Goal: Use online tool/utility: Utilize a website feature to perform a specific function

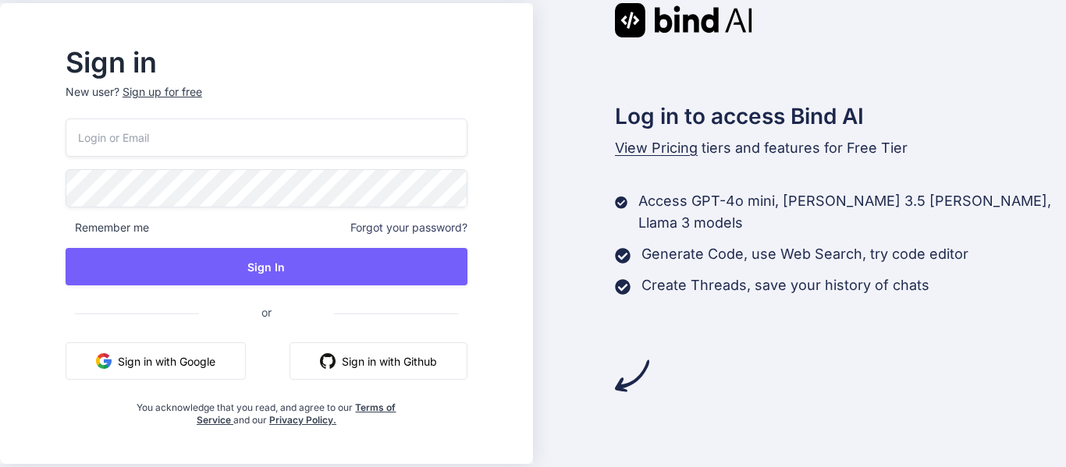
click at [201, 362] on button "Sign in with Google" at bounding box center [156, 360] width 180 height 37
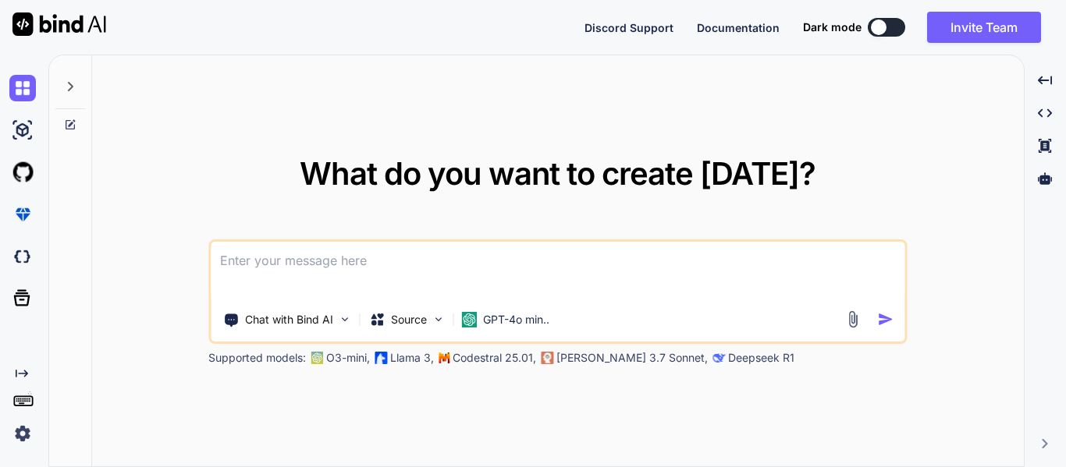
click at [849, 315] on img at bounding box center [852, 319] width 18 height 18
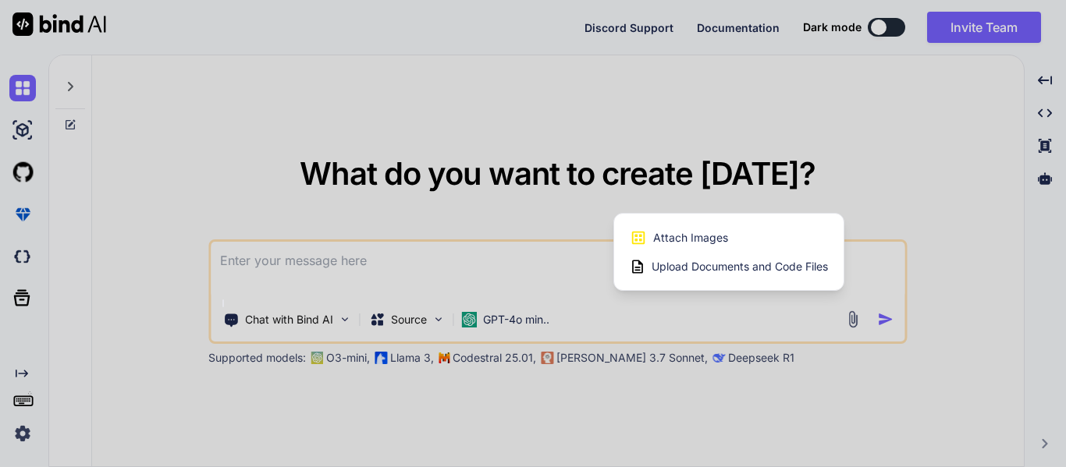
click at [732, 268] on span "Upload Documents and Code Files" at bounding box center [739, 267] width 176 height 16
type textarea "x"
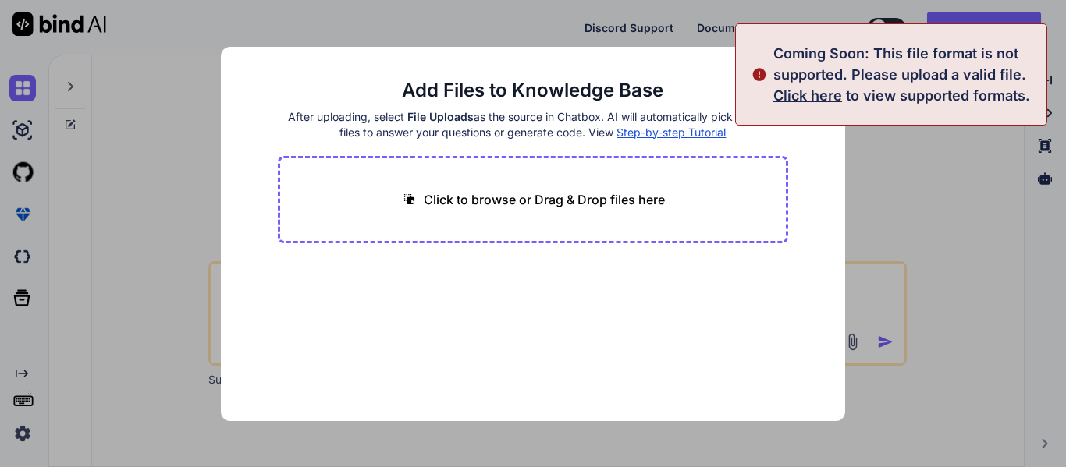
click at [635, 211] on div "Click to browse or Drag & Drop files here" at bounding box center [533, 199] width 510 height 87
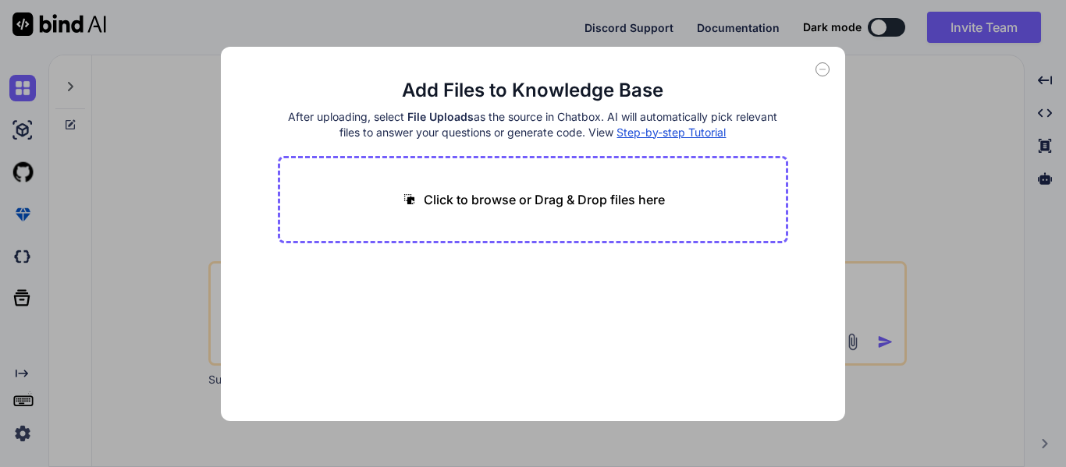
click at [821, 68] on icon at bounding box center [822, 69] width 14 height 14
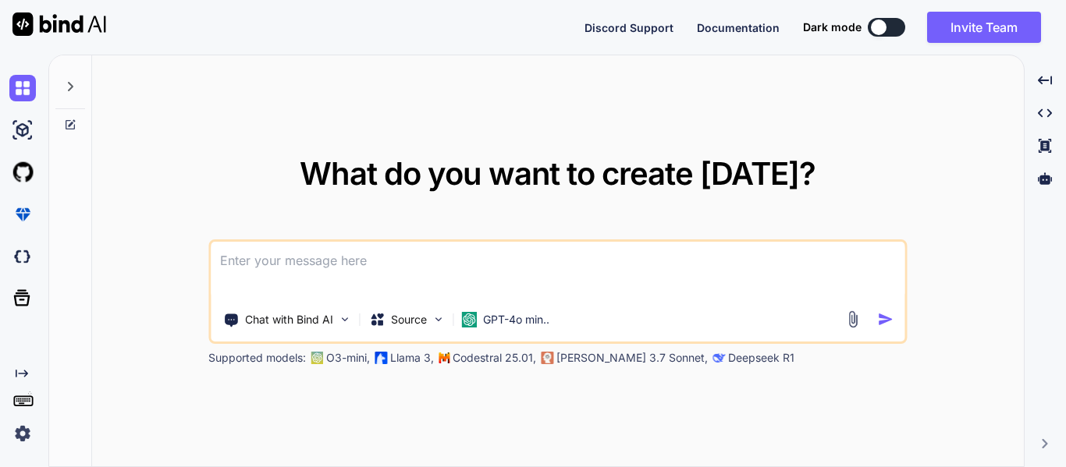
click at [851, 319] on img at bounding box center [852, 319] width 18 height 18
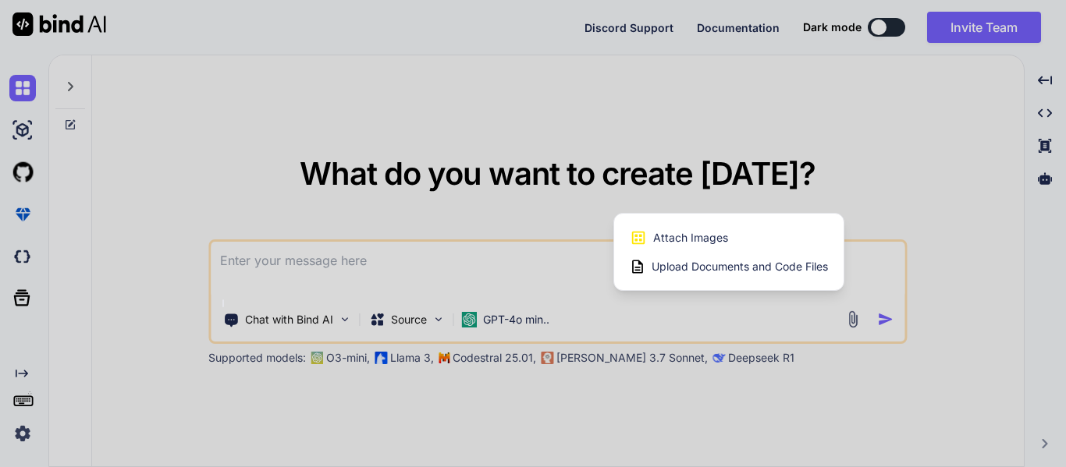
click at [771, 270] on span "Upload Documents and Code Files" at bounding box center [739, 267] width 176 height 16
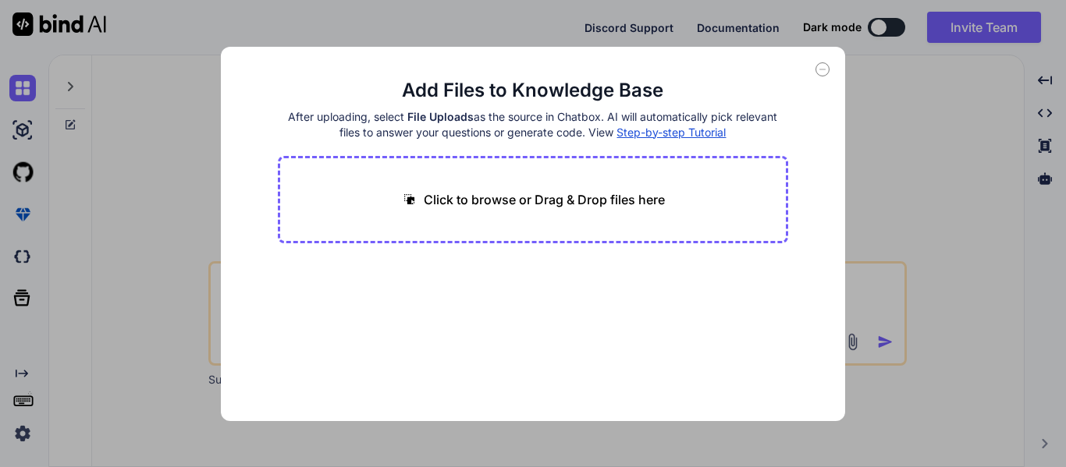
click at [615, 207] on p "Click to browse or Drag & Drop files here" at bounding box center [544, 199] width 241 height 19
click at [509, 214] on div "Click to browse or Drag & Drop files here" at bounding box center [533, 199] width 510 height 87
click at [438, 197] on p "Click to browse or Drag & Drop files here" at bounding box center [544, 199] width 241 height 19
type input "C:\fakepath\content.js"
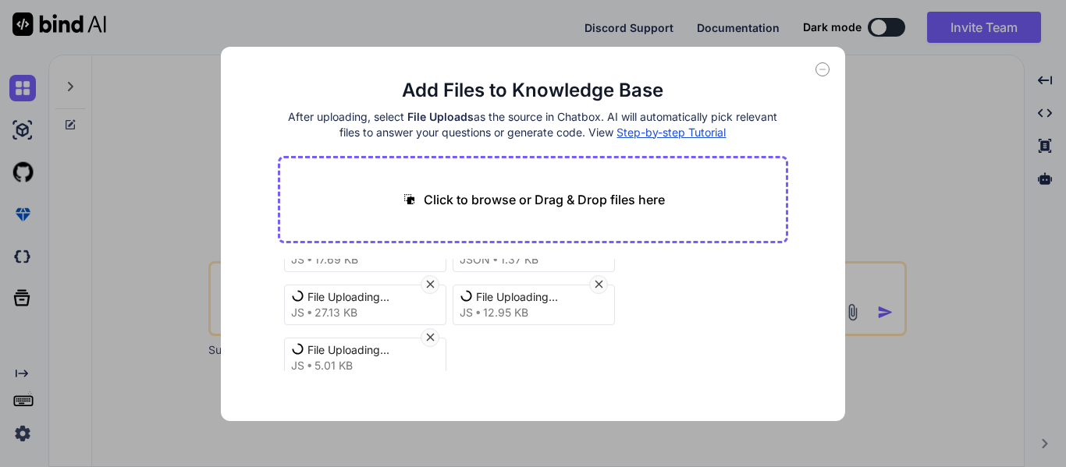
scroll to position [59, 0]
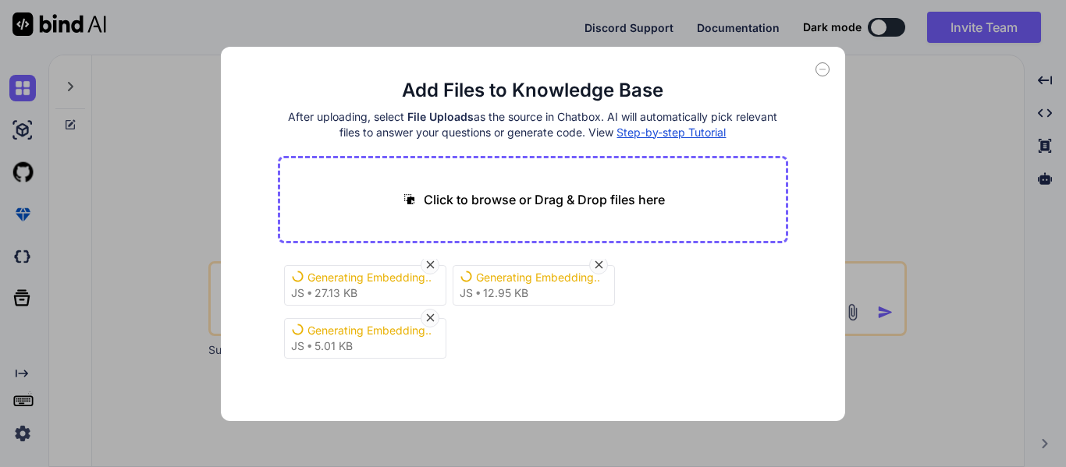
click at [825, 64] on icon at bounding box center [822, 69] width 14 height 14
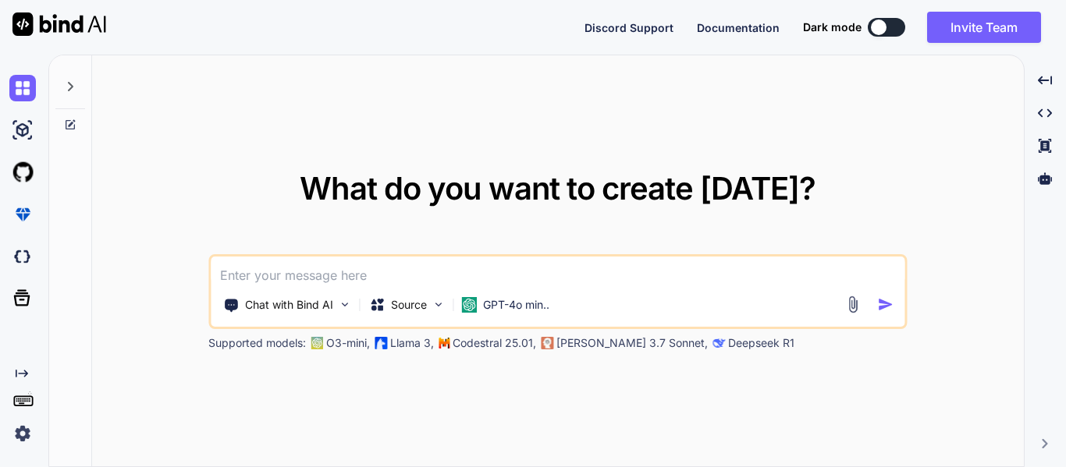
click at [362, 274] on textarea at bounding box center [557, 271] width 693 height 28
drag, startPoint x: 470, startPoint y: 270, endPoint x: 456, endPoint y: 280, distance: 17.3
click at [456, 280] on textarea "GENERA UNA EXTENSION DE GOOGLE" at bounding box center [557, 271] width 693 height 28
paste textarea "Filtro inteligente de publicaciones Detecta posts en Marketplace y selecciona s…"
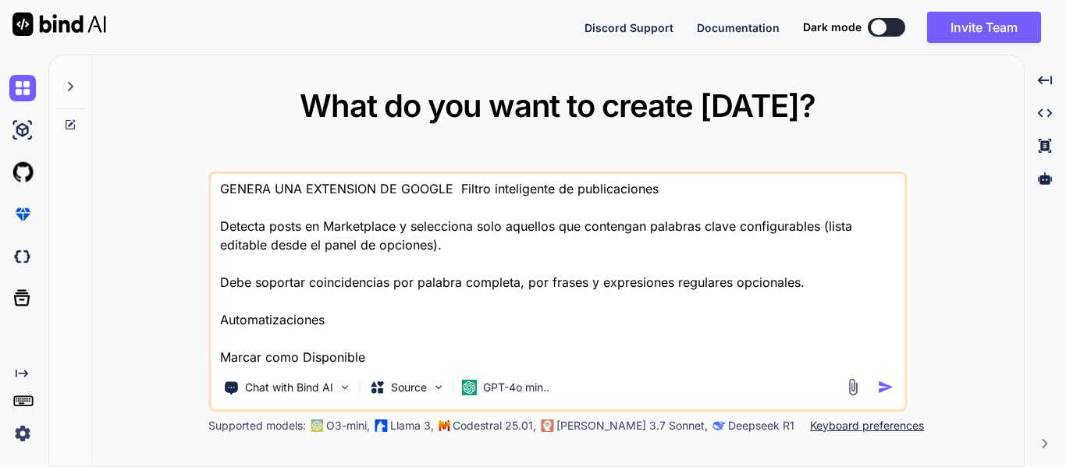
scroll to position [0, 0]
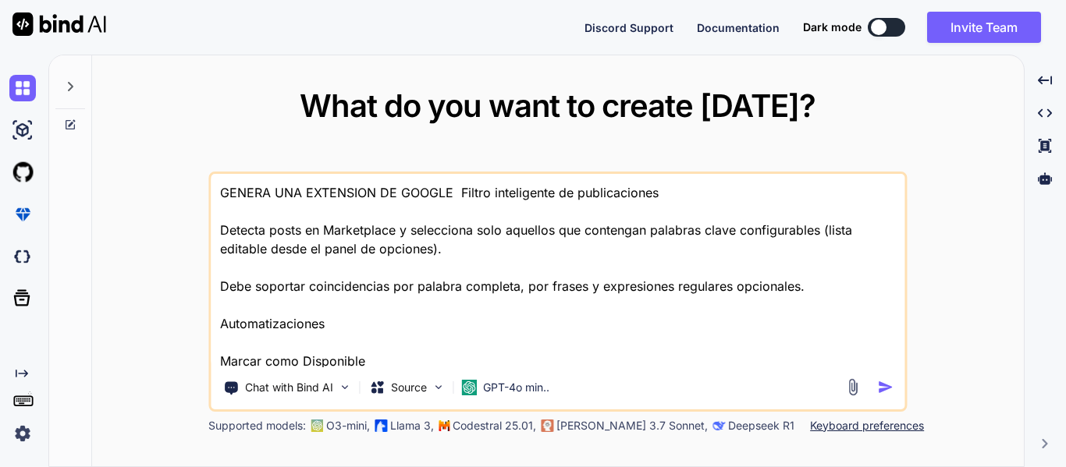
click at [443, 218] on textarea "GENERA UNA EXTENSION DE GOOGLE Filtro inteligente de publicaciones Detecta post…" at bounding box center [557, 270] width 693 height 193
paste textarea "el siguiente proyecto que consiste en automatizar algunas tareas específicas de…"
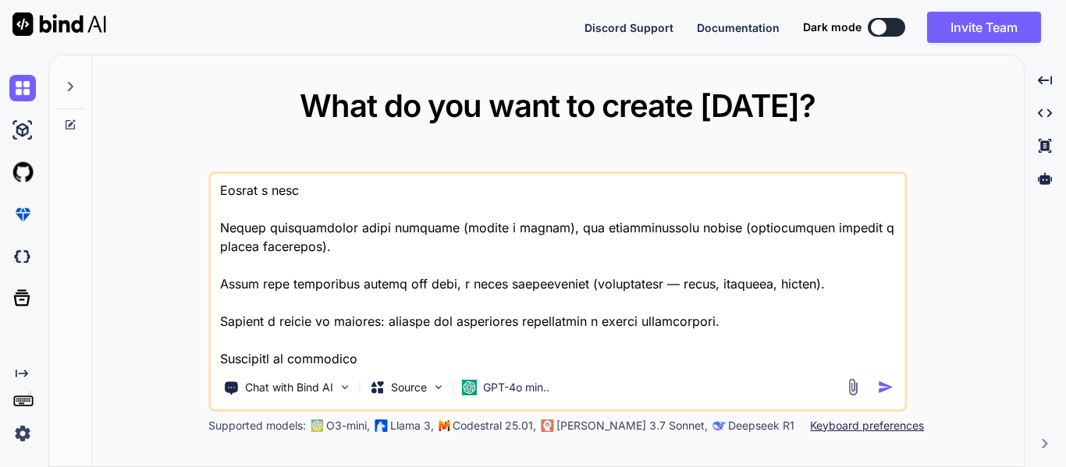
scroll to position [1052, 0]
type textarea "el siguiente proyecto que consiste en automatizar algunas tareas específicas de…"
click at [878, 381] on img "button" at bounding box center [885, 387] width 16 height 16
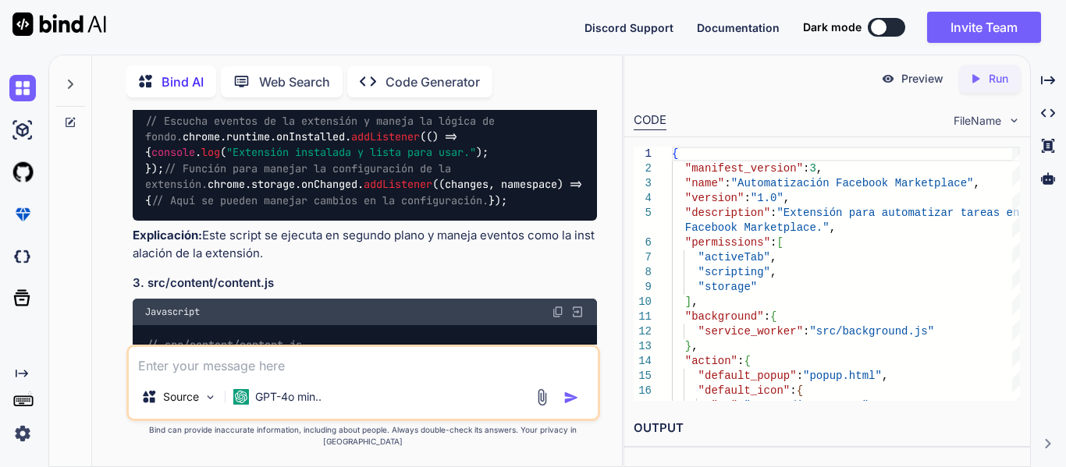
scroll to position [1724, 0]
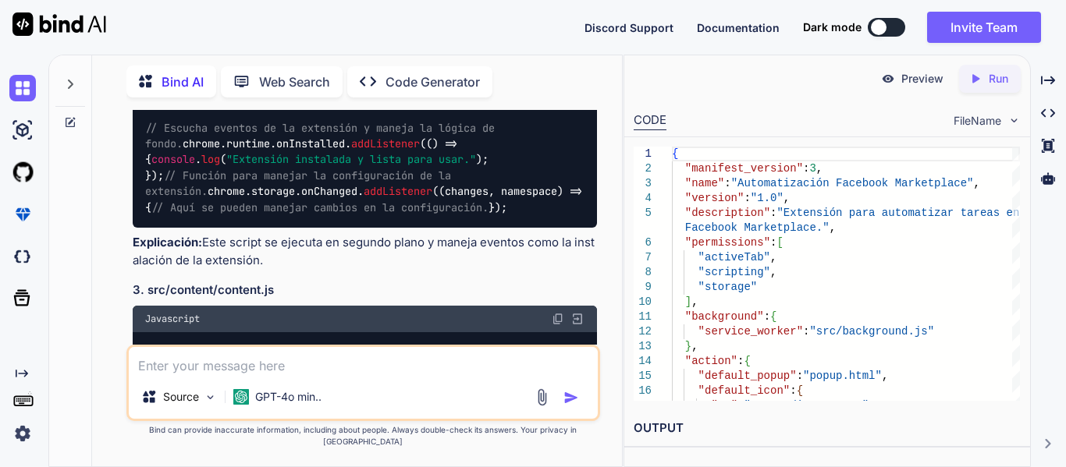
drag, startPoint x: 912, startPoint y: 70, endPoint x: 912, endPoint y: 80, distance: 10.1
click at [912, 80] on div "Preview" at bounding box center [911, 79] width 87 height 28
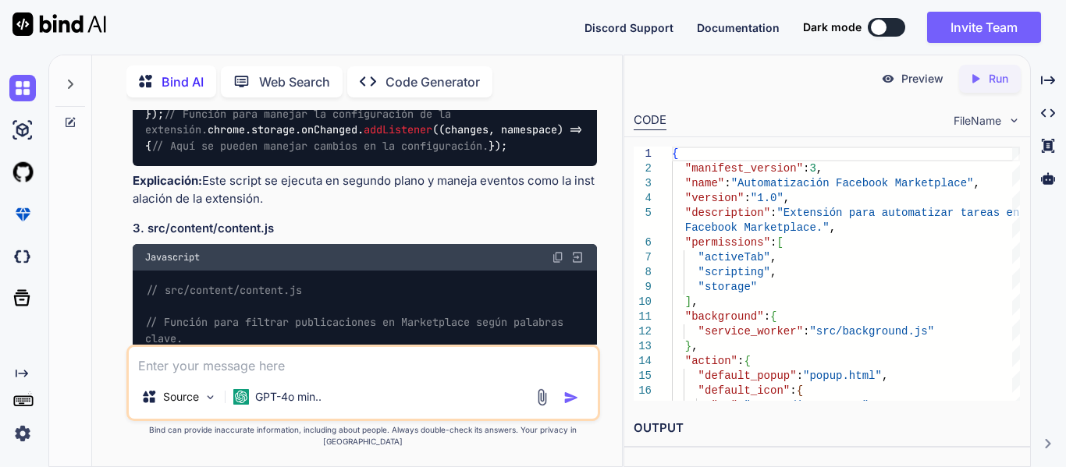
scroll to position [1802, 0]
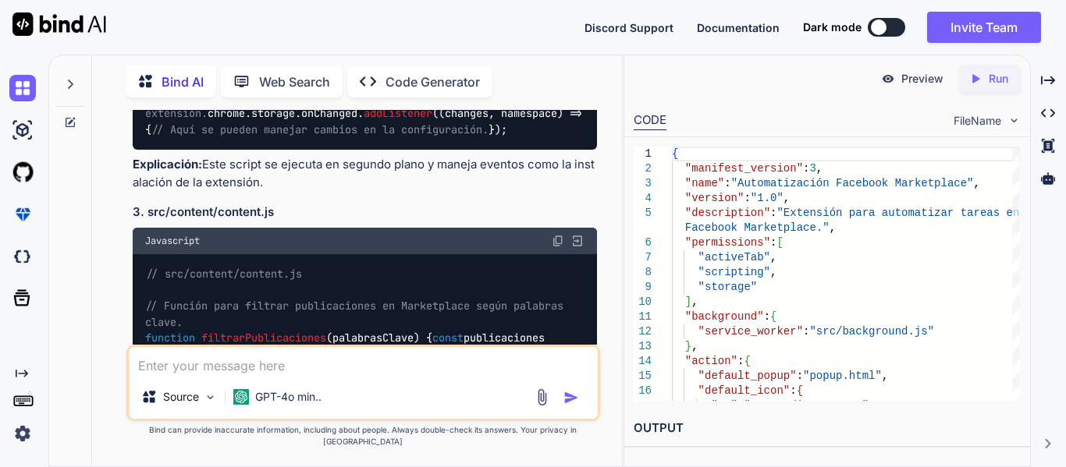
click at [987, 87] on div "Created with Pixso. Run" at bounding box center [990, 79] width 62 height 28
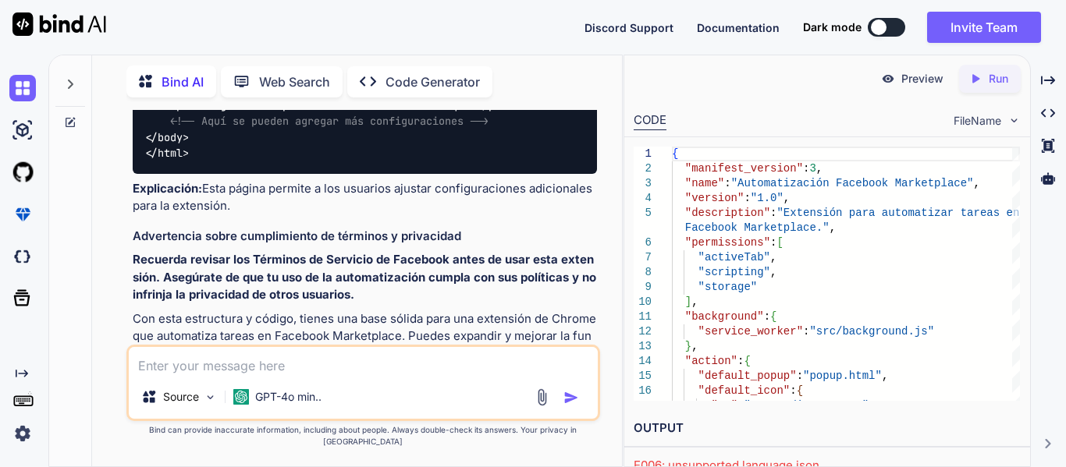
scroll to position [3596, 0]
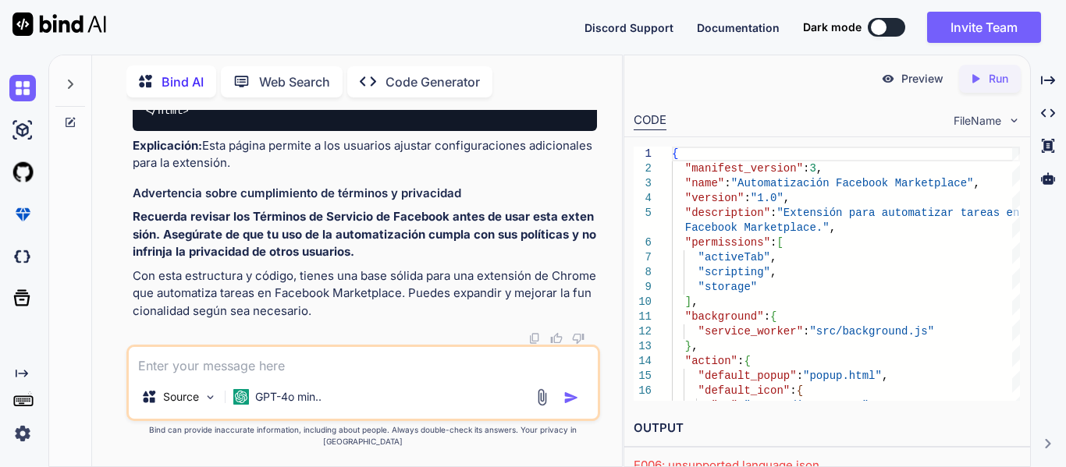
click at [287, 375] on textarea at bounding box center [363, 361] width 469 height 28
type textarea "X"
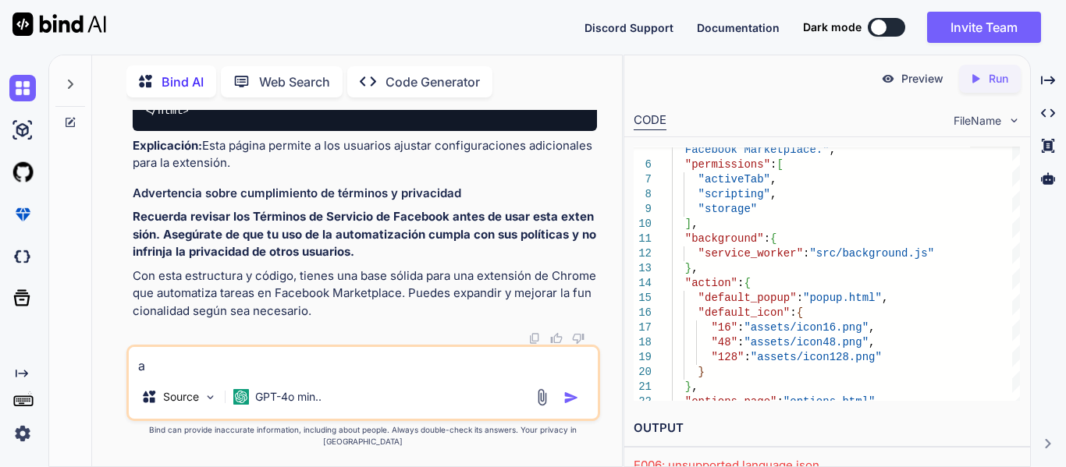
type textarea "a"
click at [310, 66] on div "Web Search" at bounding box center [282, 81] width 122 height 31
click at [308, 75] on p "Web Search" at bounding box center [294, 82] width 71 height 19
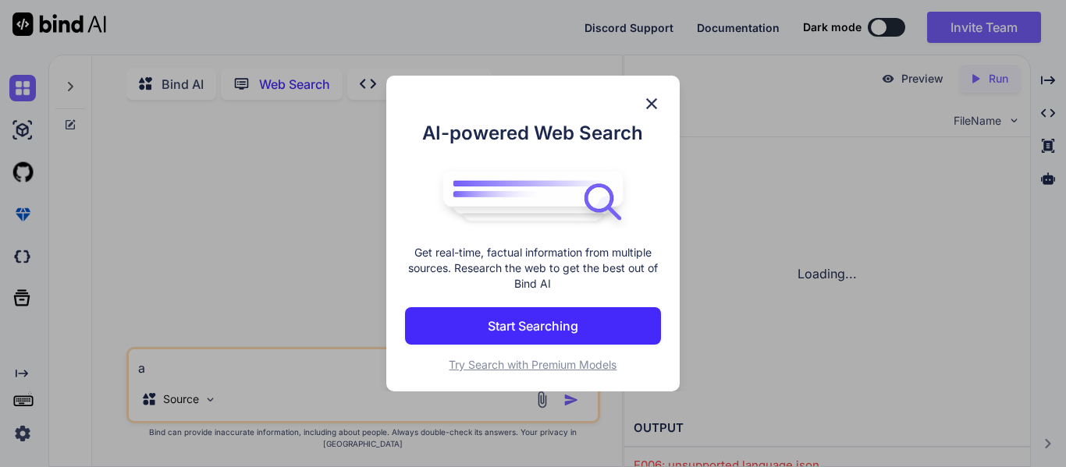
scroll to position [6, 0]
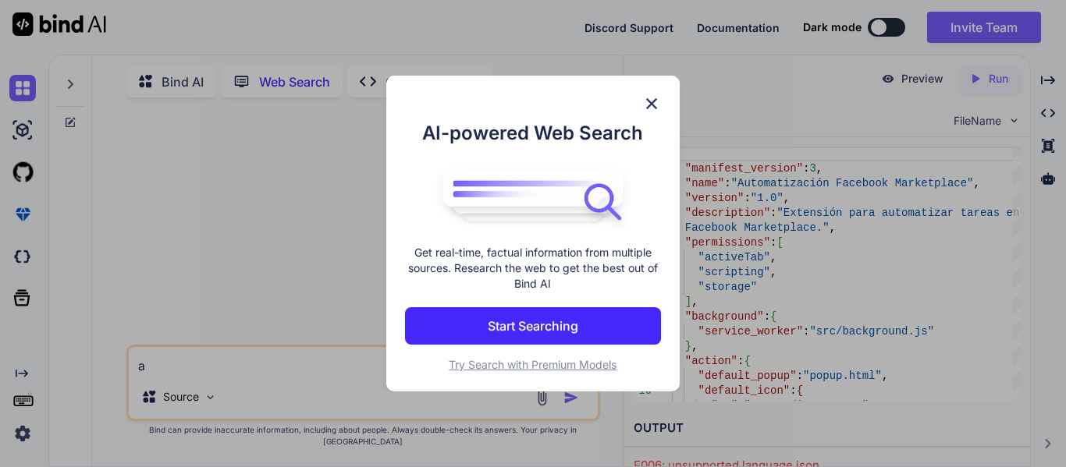
click at [660, 103] on img at bounding box center [651, 103] width 19 height 19
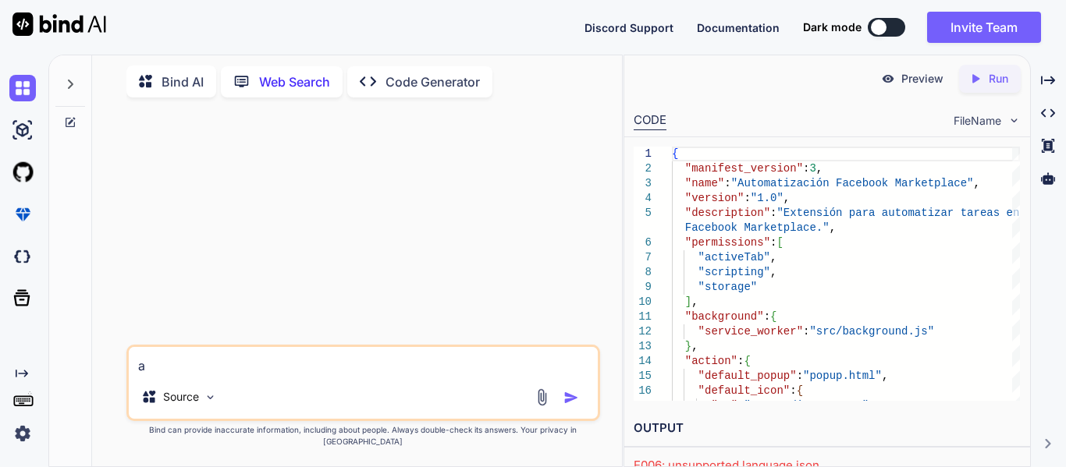
click at [473, 73] on p "Code Generator" at bounding box center [432, 82] width 94 height 19
click at [55, 24] on img at bounding box center [59, 23] width 94 height 23
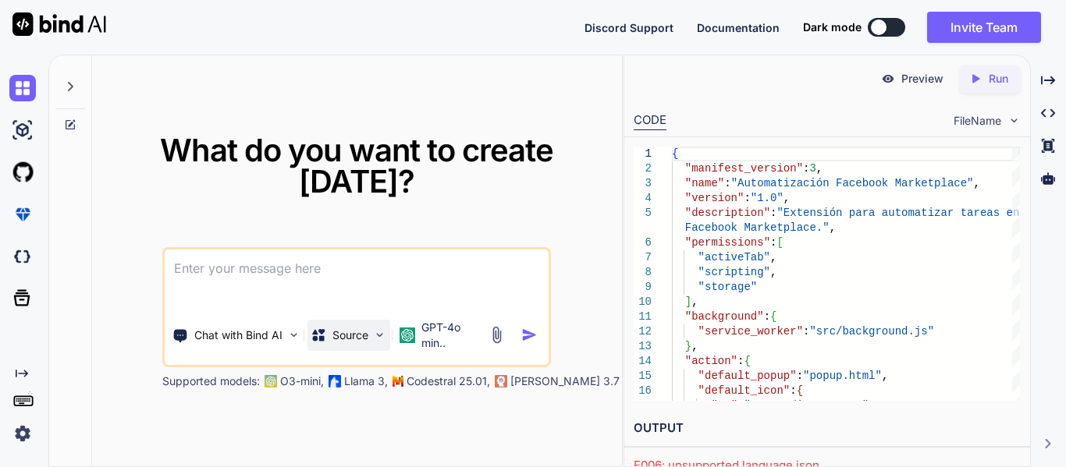
click at [333, 337] on p "Source" at bounding box center [350, 336] width 36 height 16
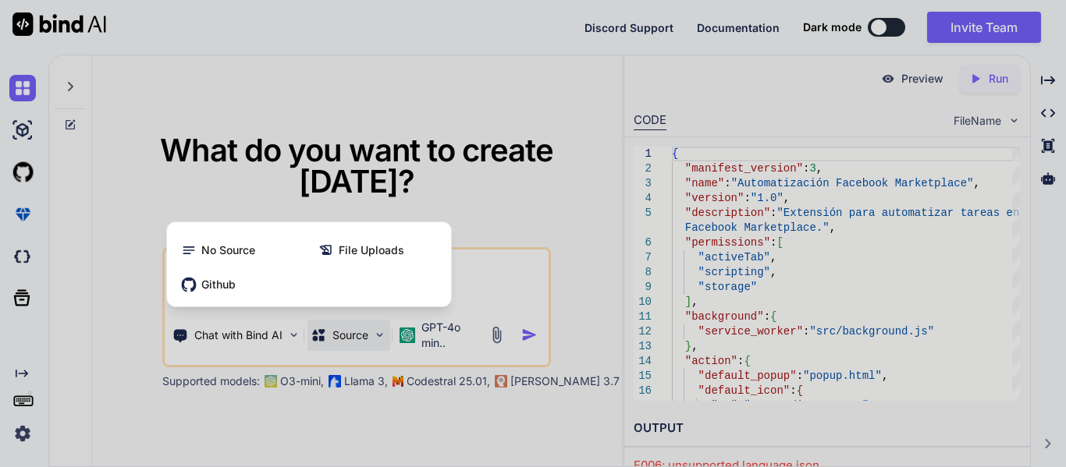
click at [334, 332] on div at bounding box center [533, 233] width 1066 height 467
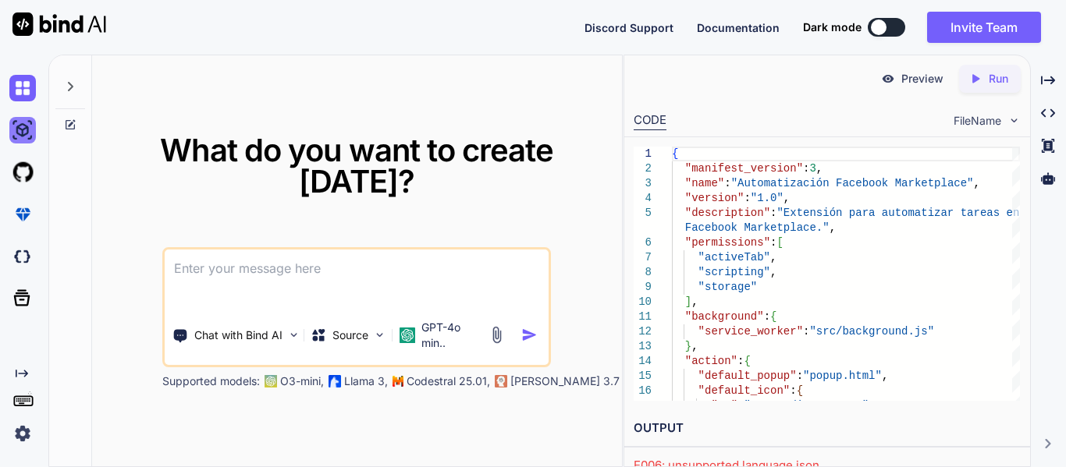
click at [26, 127] on img at bounding box center [22, 130] width 27 height 27
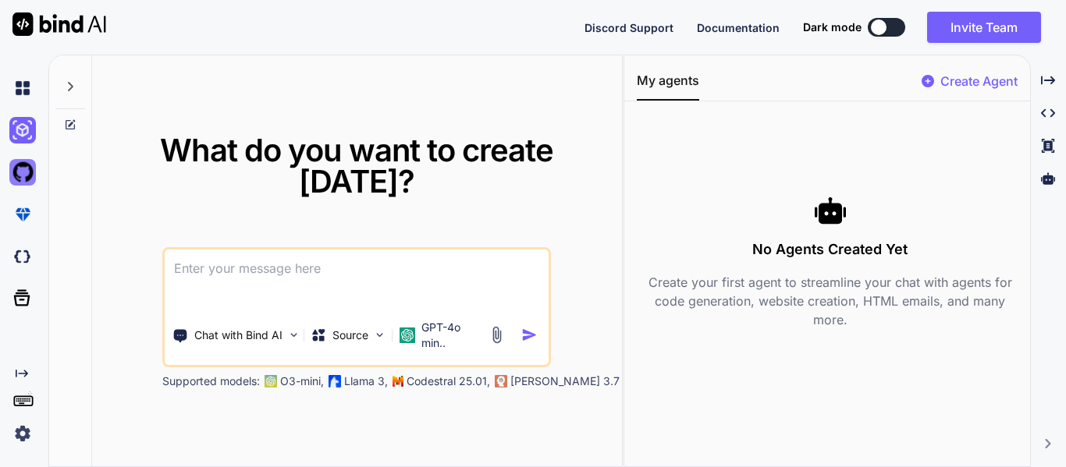
click at [12, 166] on img at bounding box center [22, 172] width 27 height 27
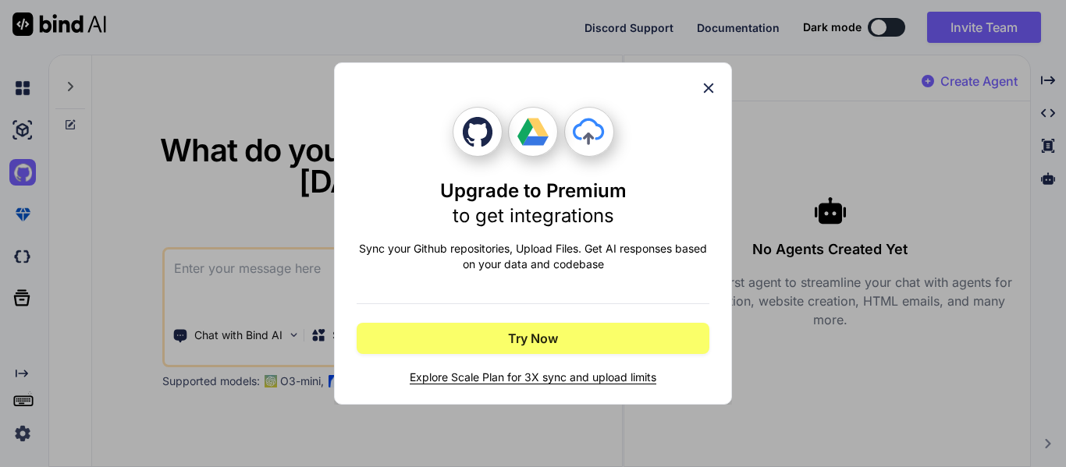
click at [703, 93] on icon at bounding box center [708, 88] width 17 height 17
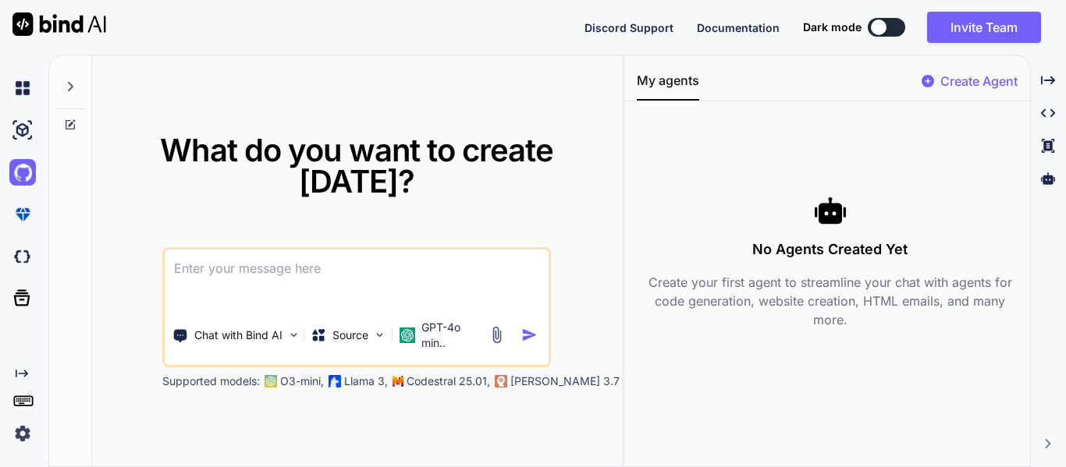
click at [25, 272] on div at bounding box center [25, 257] width 33 height 42
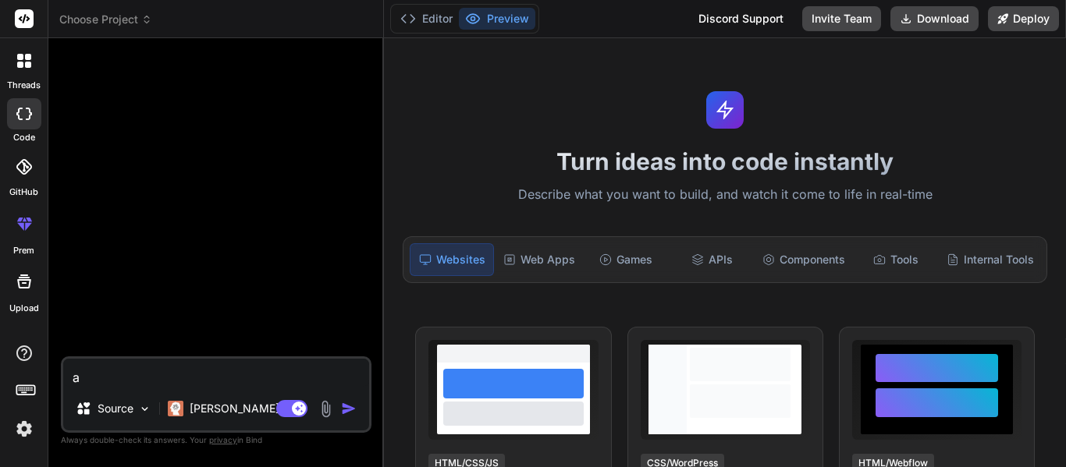
click at [321, 403] on img at bounding box center [326, 409] width 18 height 18
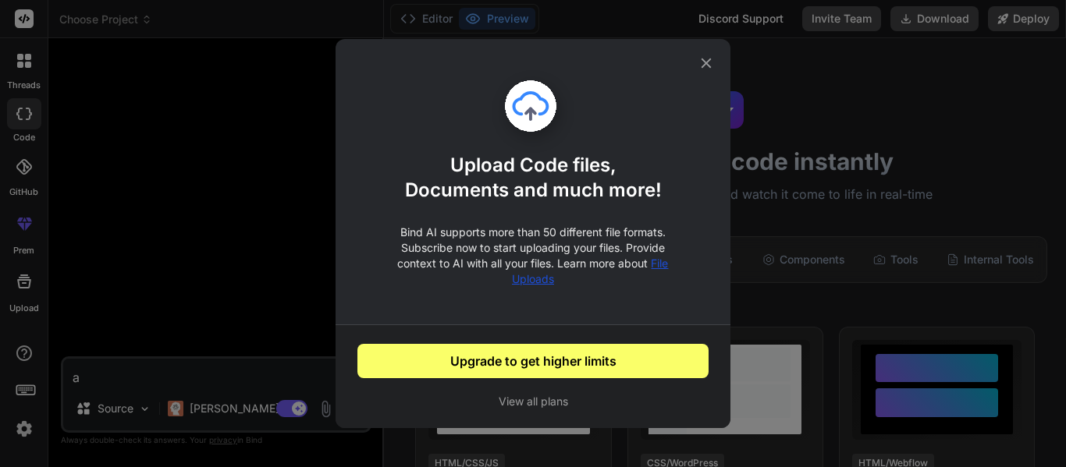
click at [701, 62] on icon at bounding box center [705, 63] width 17 height 17
type textarea "x"
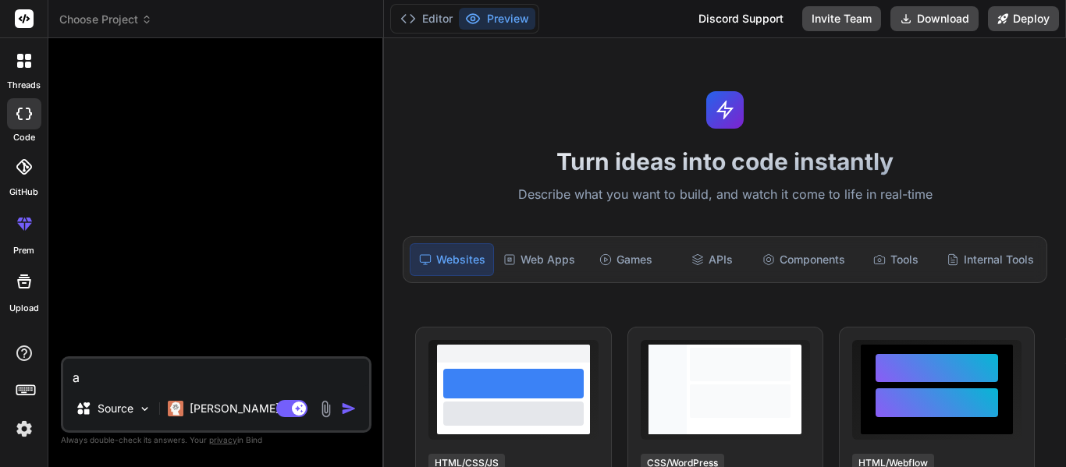
click at [136, 370] on textarea "a" at bounding box center [216, 373] width 306 height 28
type textarea "x"
click at [516, 266] on div "Web Apps" at bounding box center [539, 259] width 84 height 33
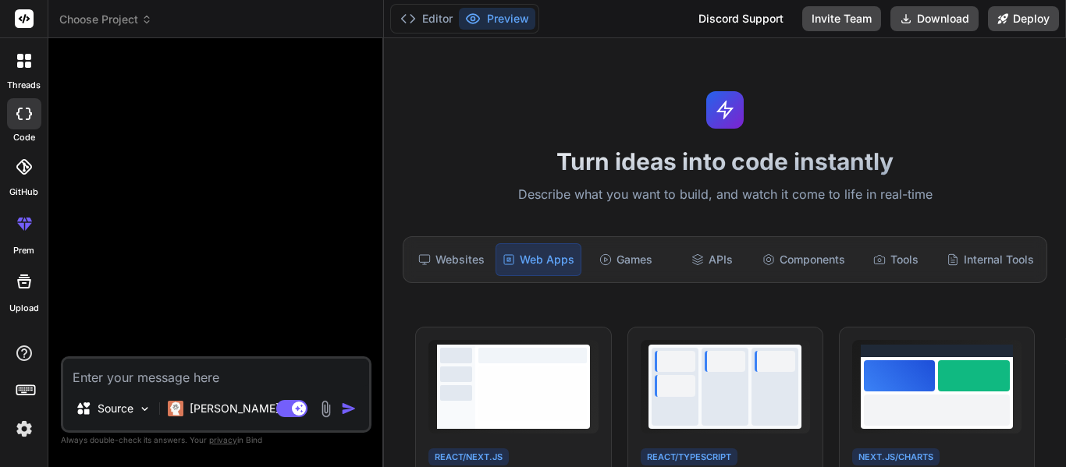
click at [108, 15] on span "Choose Project" at bounding box center [105, 20] width 93 height 16
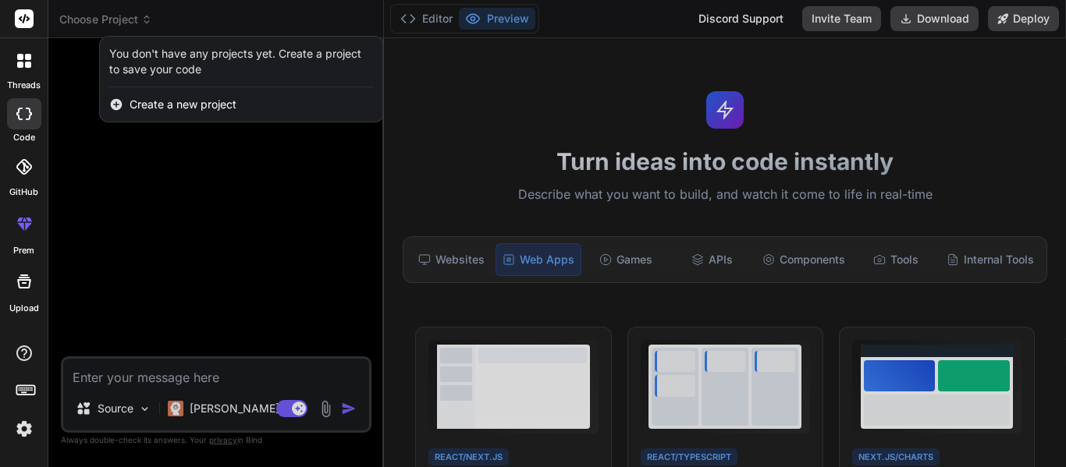
click at [153, 378] on div at bounding box center [533, 233] width 1066 height 467
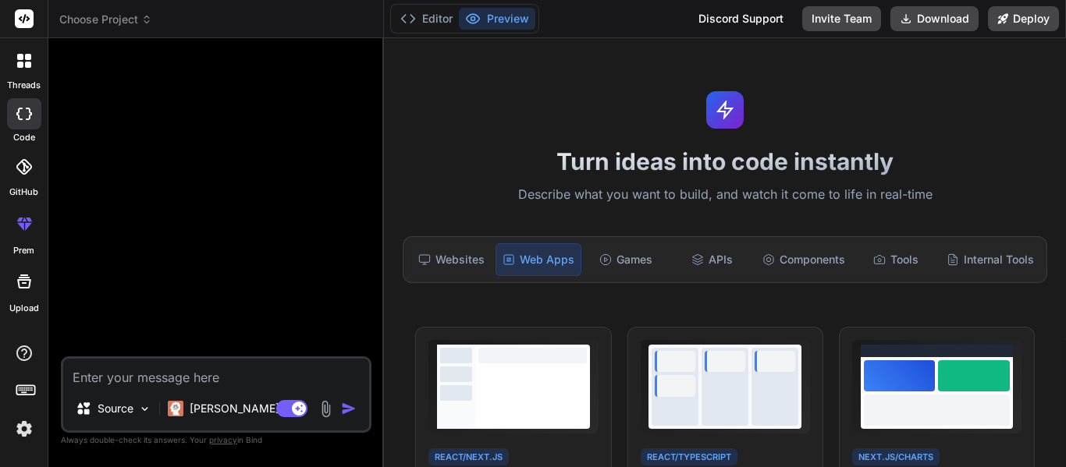
click at [153, 372] on textarea at bounding box center [216, 373] width 306 height 28
click at [323, 408] on img at bounding box center [326, 409] width 18 height 18
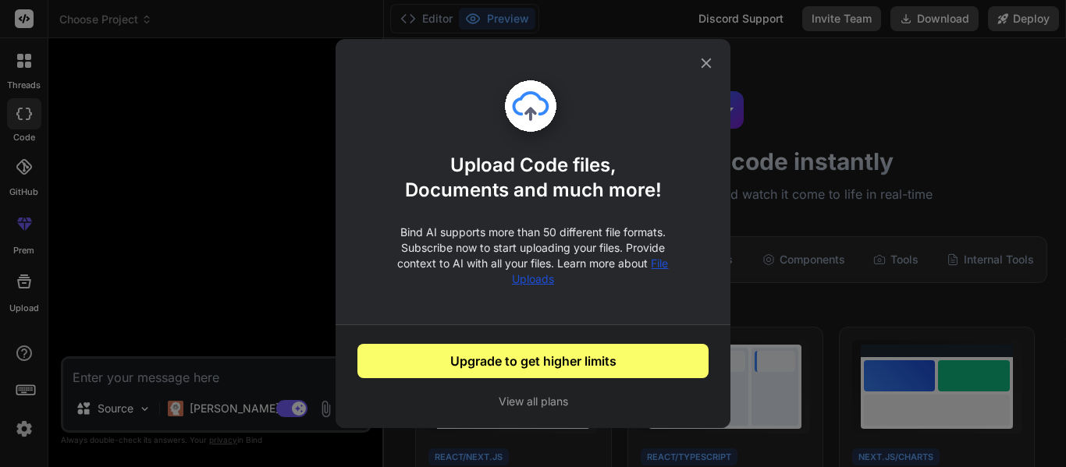
click at [714, 59] on icon at bounding box center [705, 63] width 17 height 17
type textarea "x"
